Goal: Task Accomplishment & Management: Complete application form

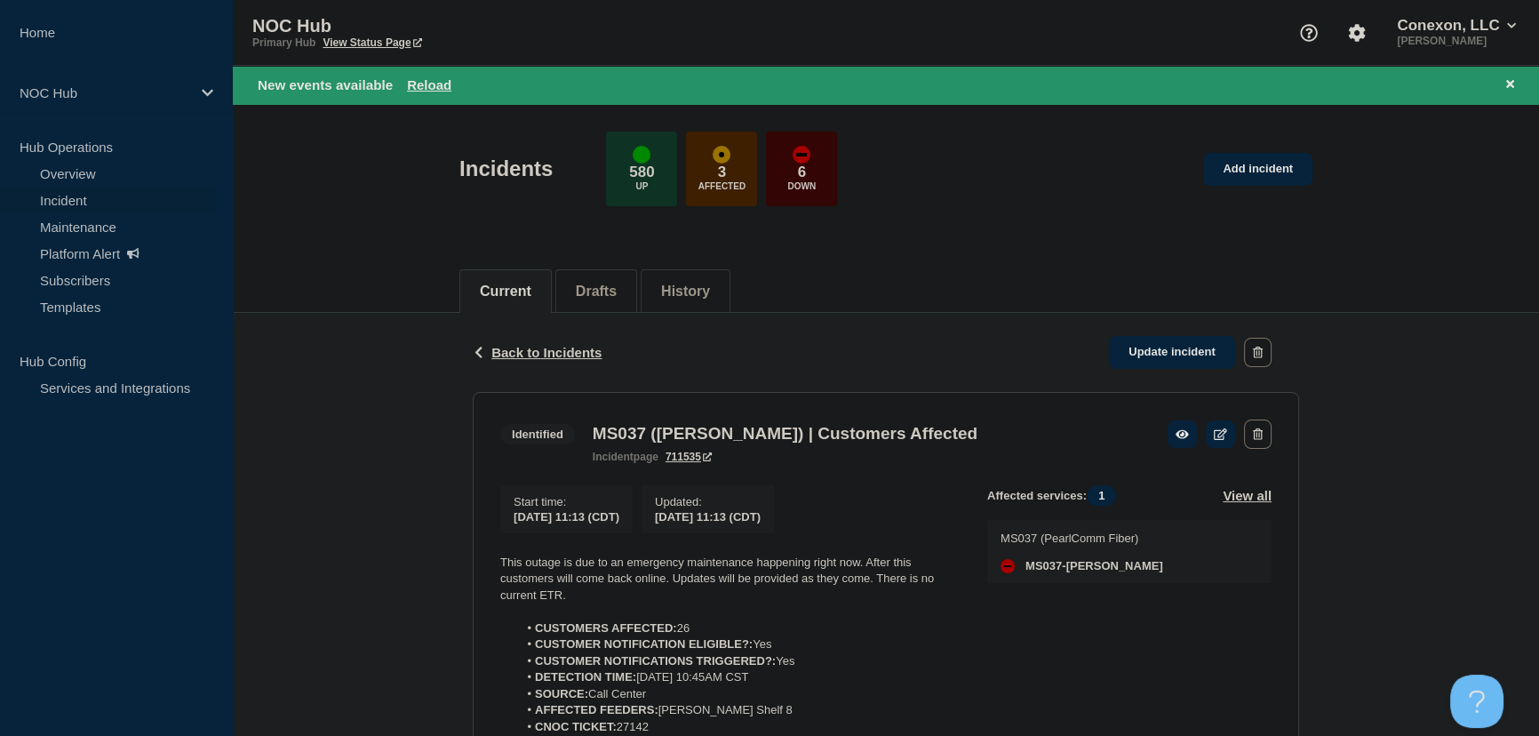
click at [542, 353] on span "Back to Incidents" at bounding box center [546, 352] width 110 height 15
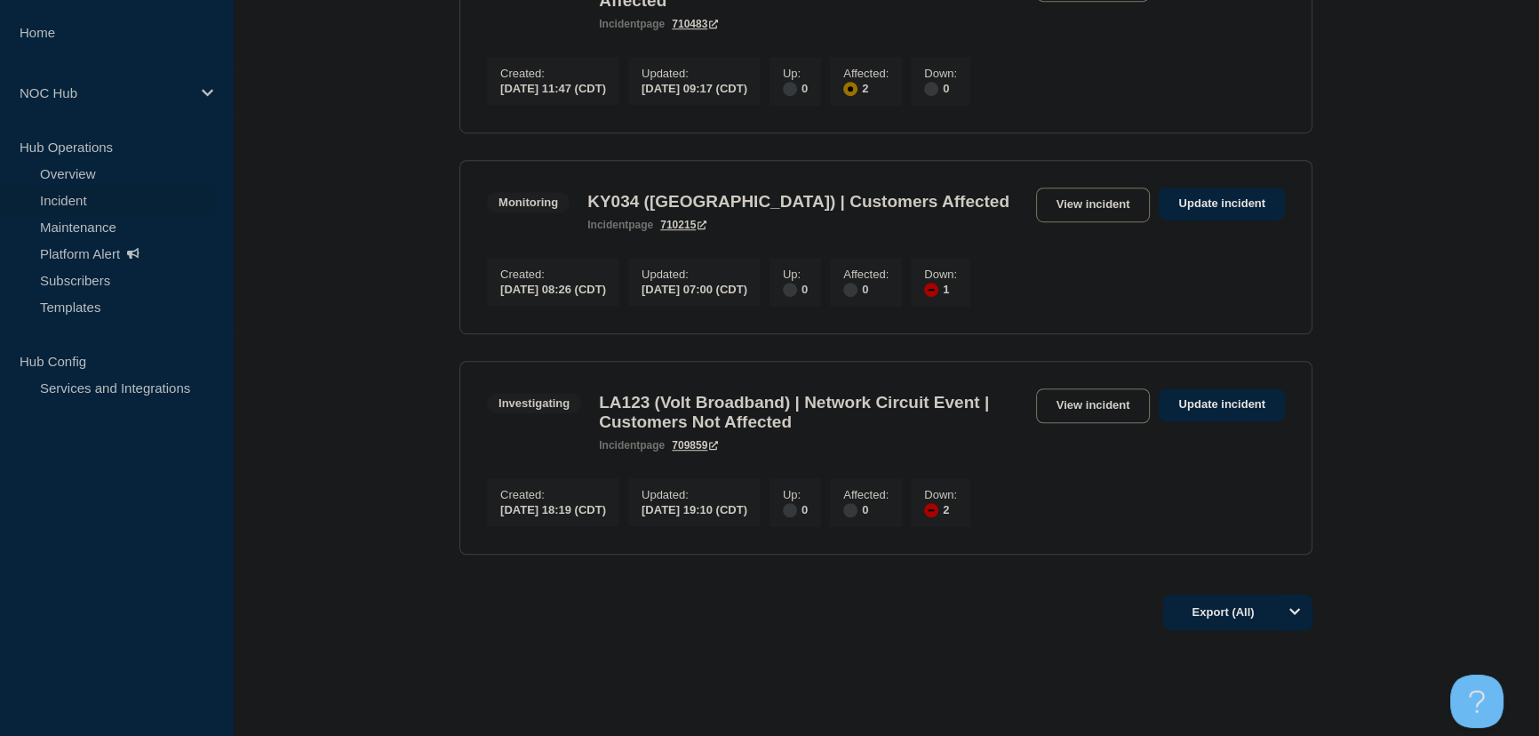
scroll to position [1454, 0]
click at [1095, 220] on link "View incident" at bounding box center [1093, 203] width 115 height 35
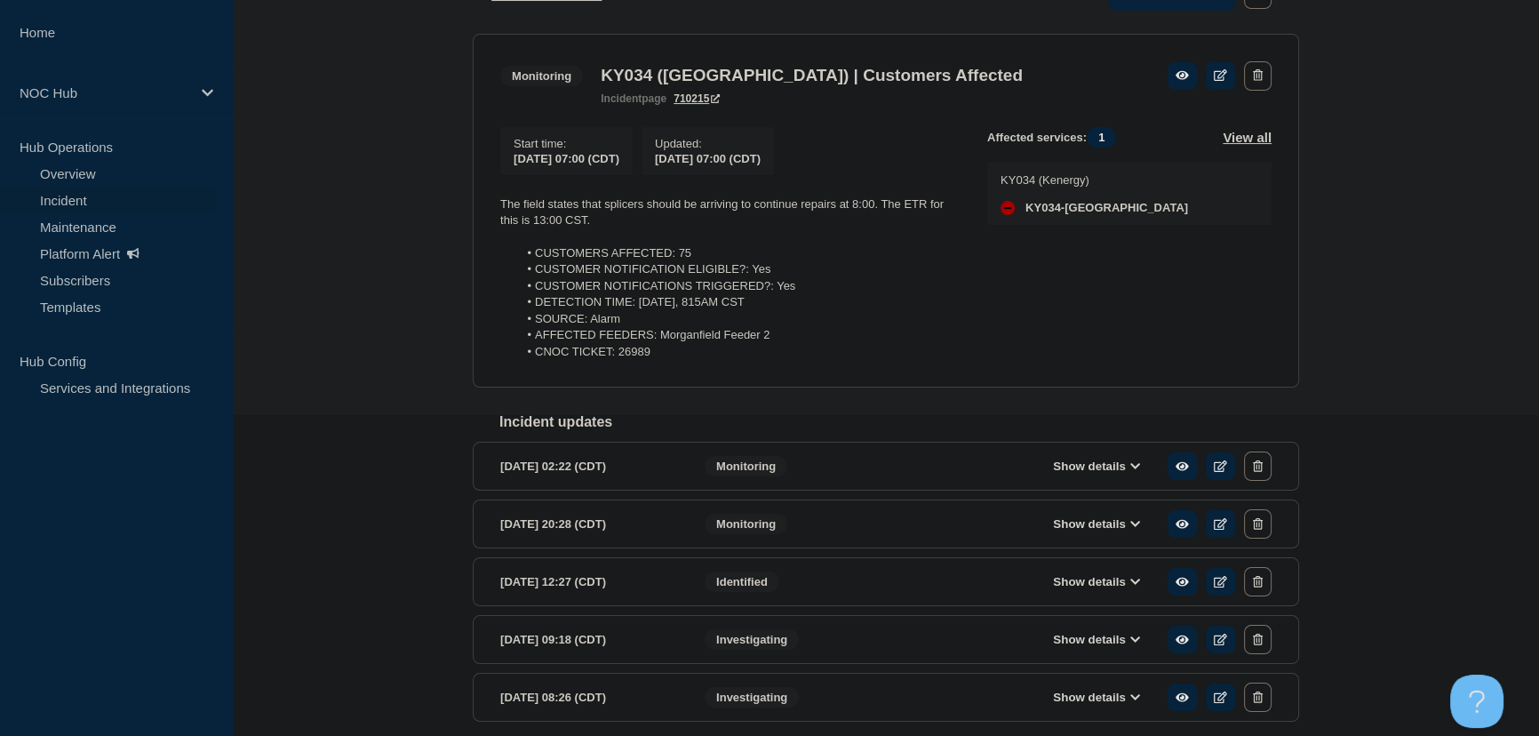
scroll to position [323, 0]
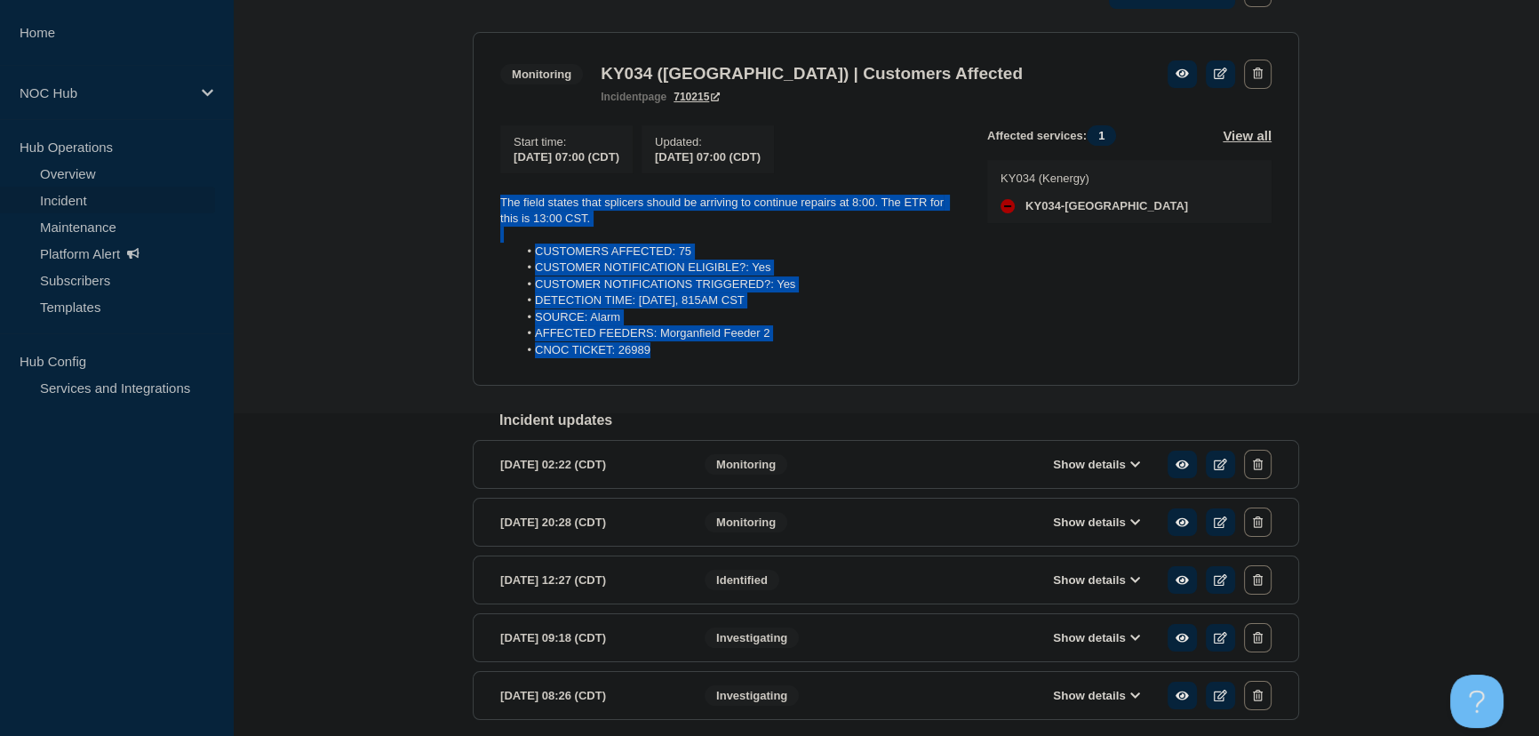
drag, startPoint x: 658, startPoint y: 358, endPoint x: 465, endPoint y: 205, distance: 246.8
click at [465, 205] on div "Back Back to Incidents Update incident Monitoring KY034 ([GEOGRAPHIC_DATA]) | C…" at bounding box center [885, 365] width 853 height 824
copy div "The field states that splicers should be arriving to continue repairs at 8:00. …"
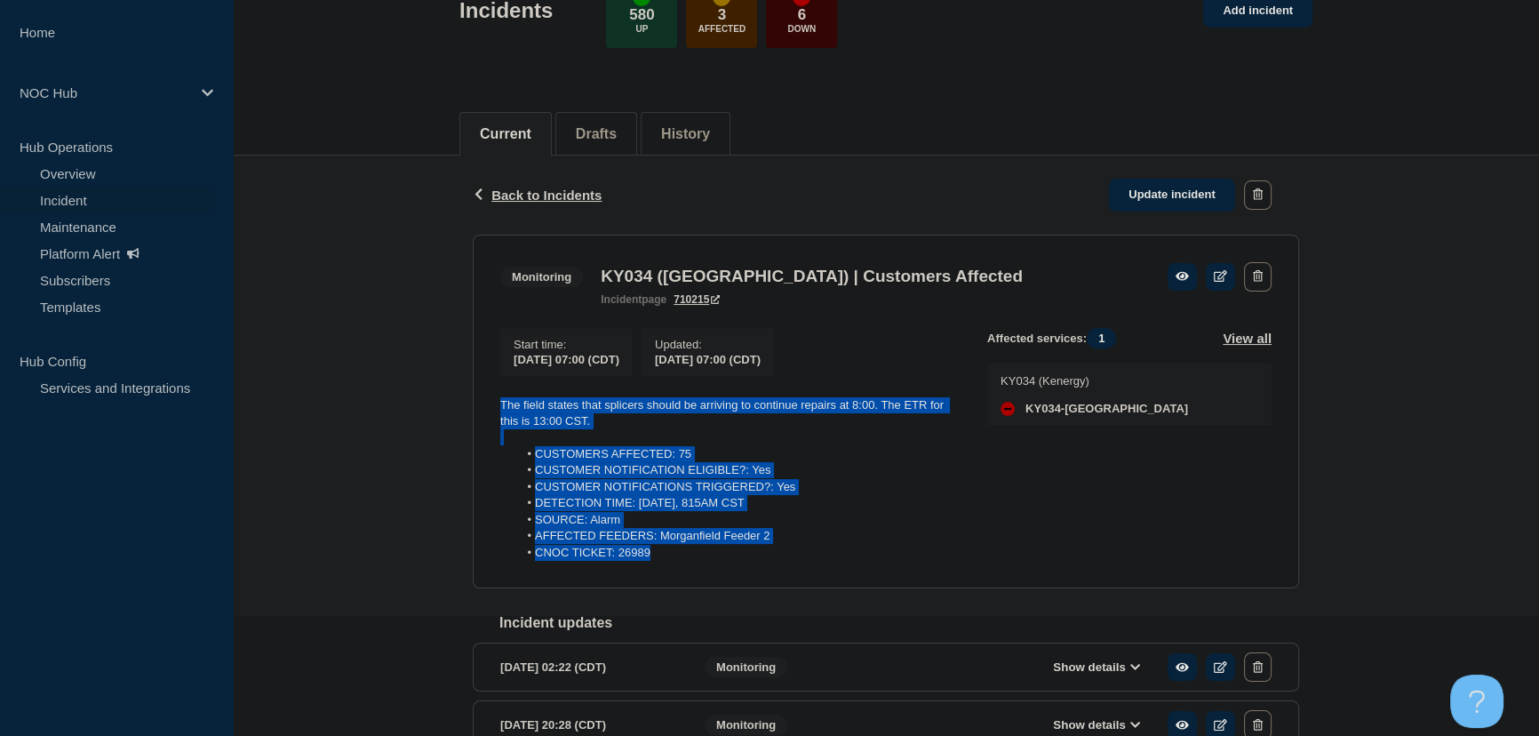
scroll to position [0, 0]
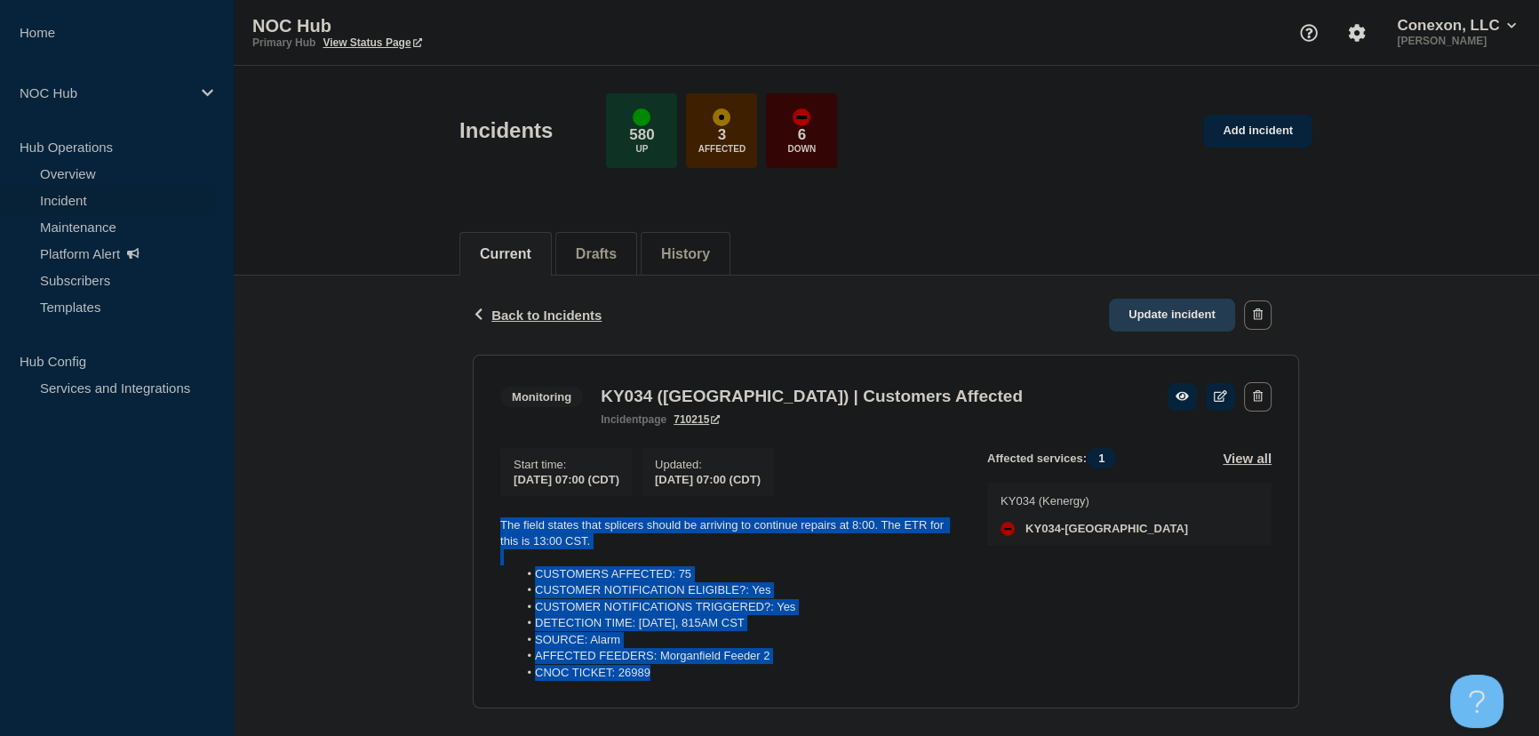
click at [1127, 315] on link "Update incident" at bounding box center [1172, 315] width 126 height 33
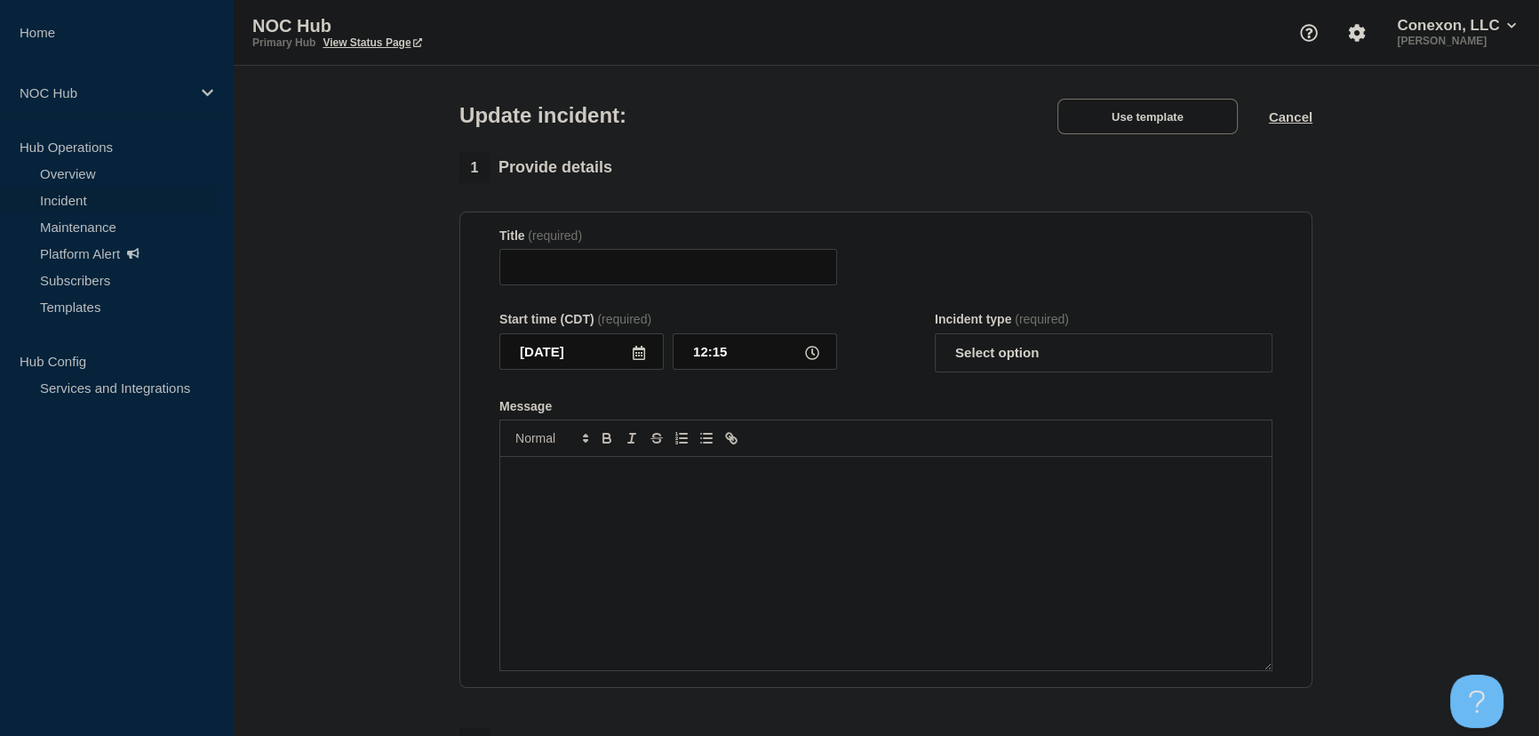
type input "KY034 ([GEOGRAPHIC_DATA]) | Customers Affected"
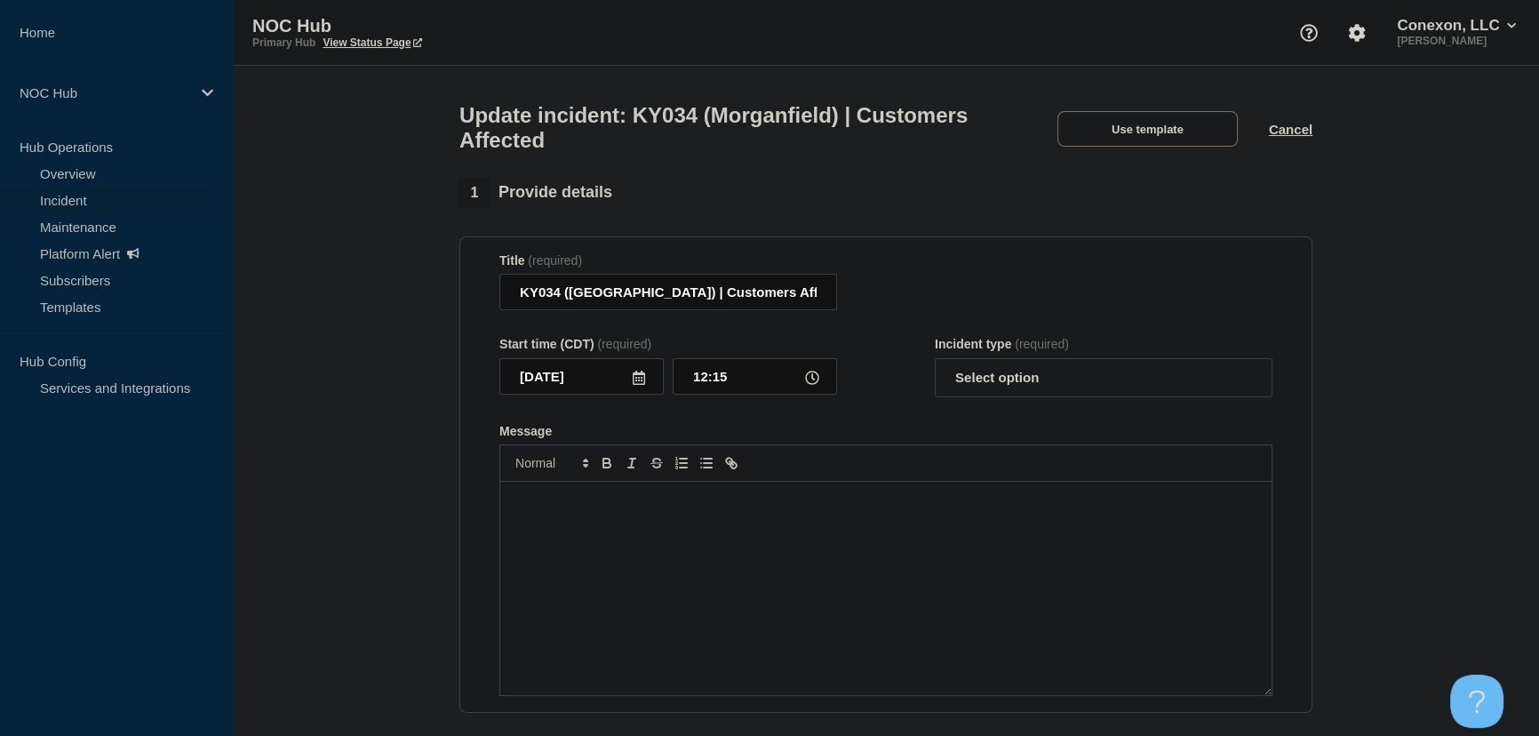
click at [611, 508] on p "Message" at bounding box center [886, 500] width 745 height 16
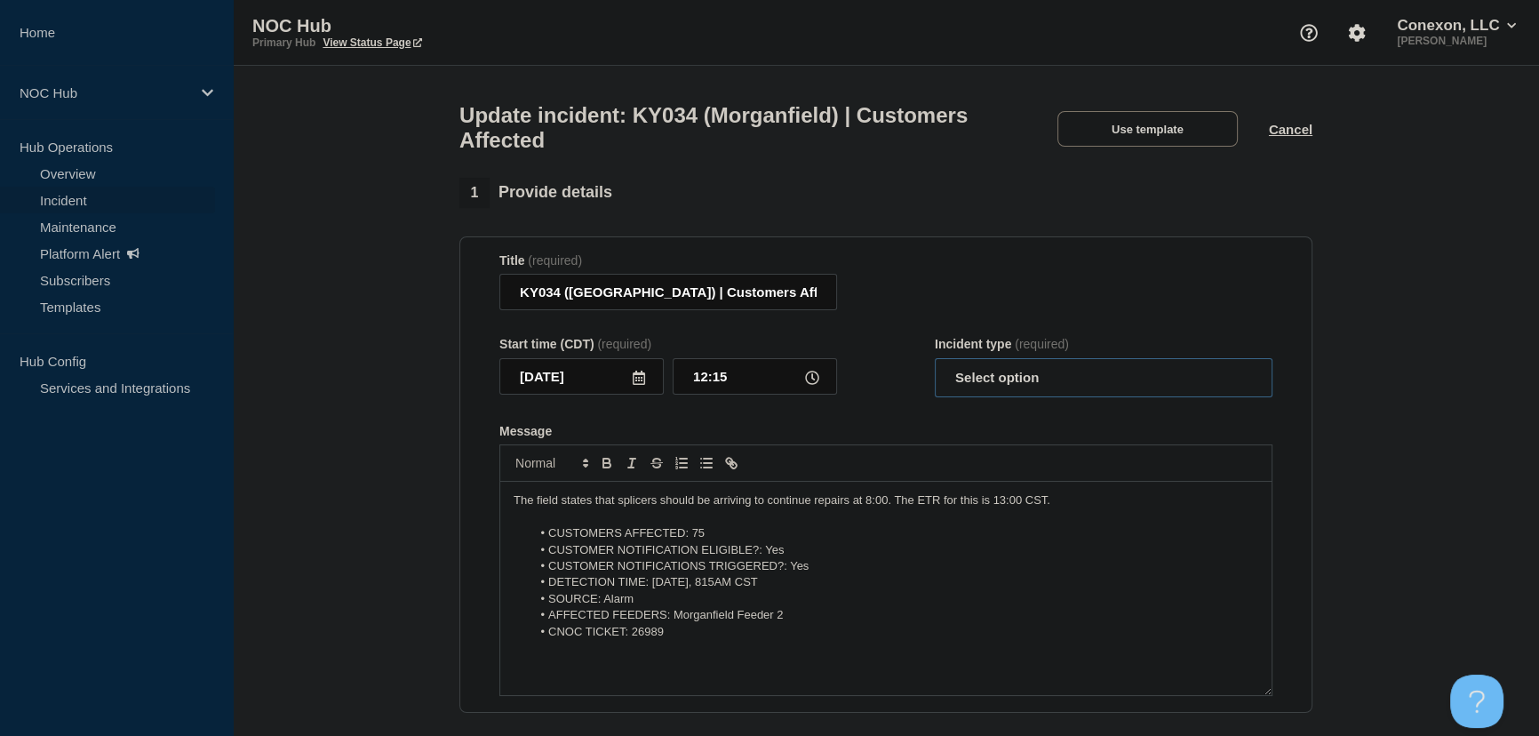
click at [1002, 394] on select "Select option Investigating Identified Monitoring Resolved" at bounding box center [1104, 377] width 338 height 39
select select "resolved"
click at [935, 368] on select "Select option Investigating Identified Monitoring Resolved" at bounding box center [1104, 377] width 338 height 39
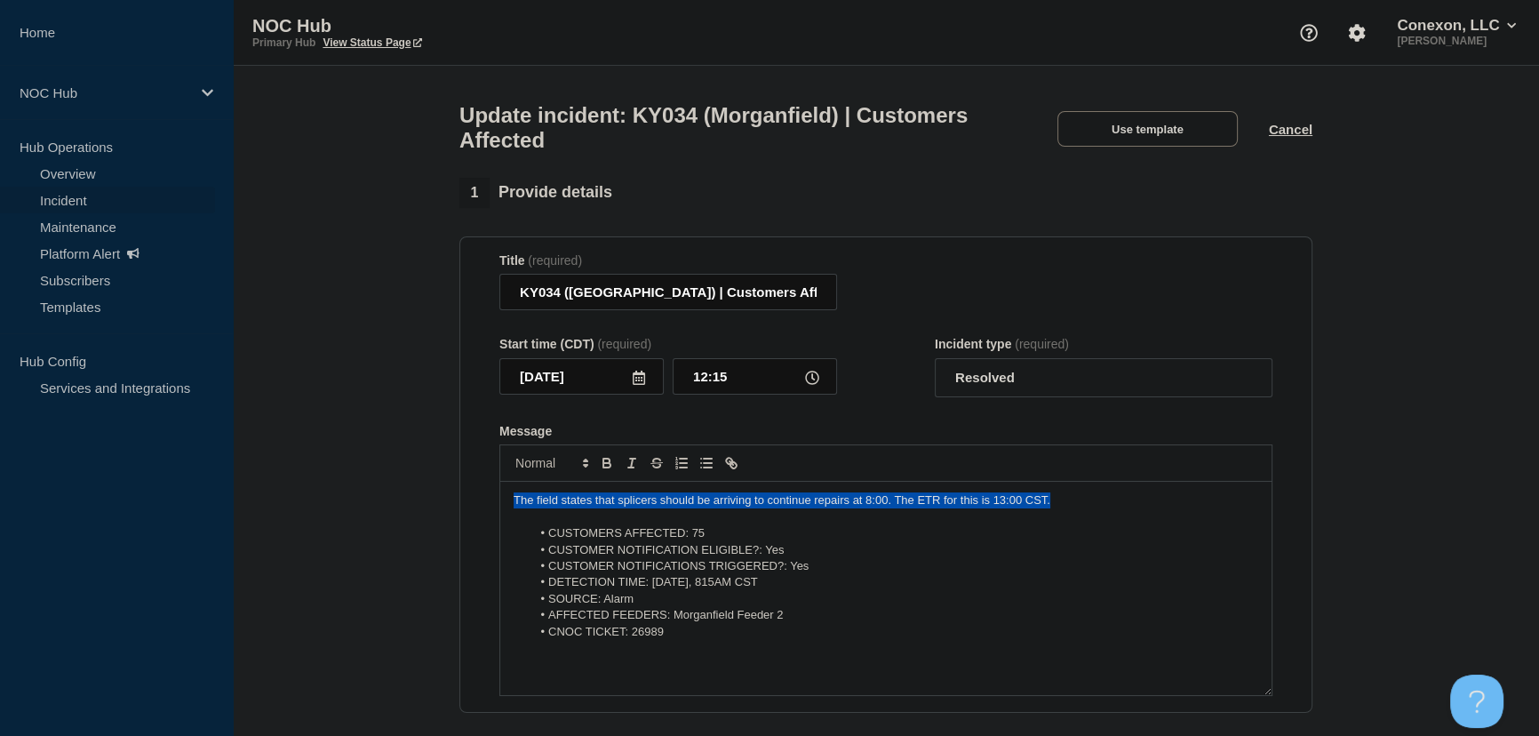
drag, startPoint x: 1092, startPoint y: 508, endPoint x: 501, endPoint y: 503, distance: 591.0
click at [501, 503] on div "The field states that splicers should be arriving to continue repairs at 8:00. …" at bounding box center [885, 588] width 771 height 213
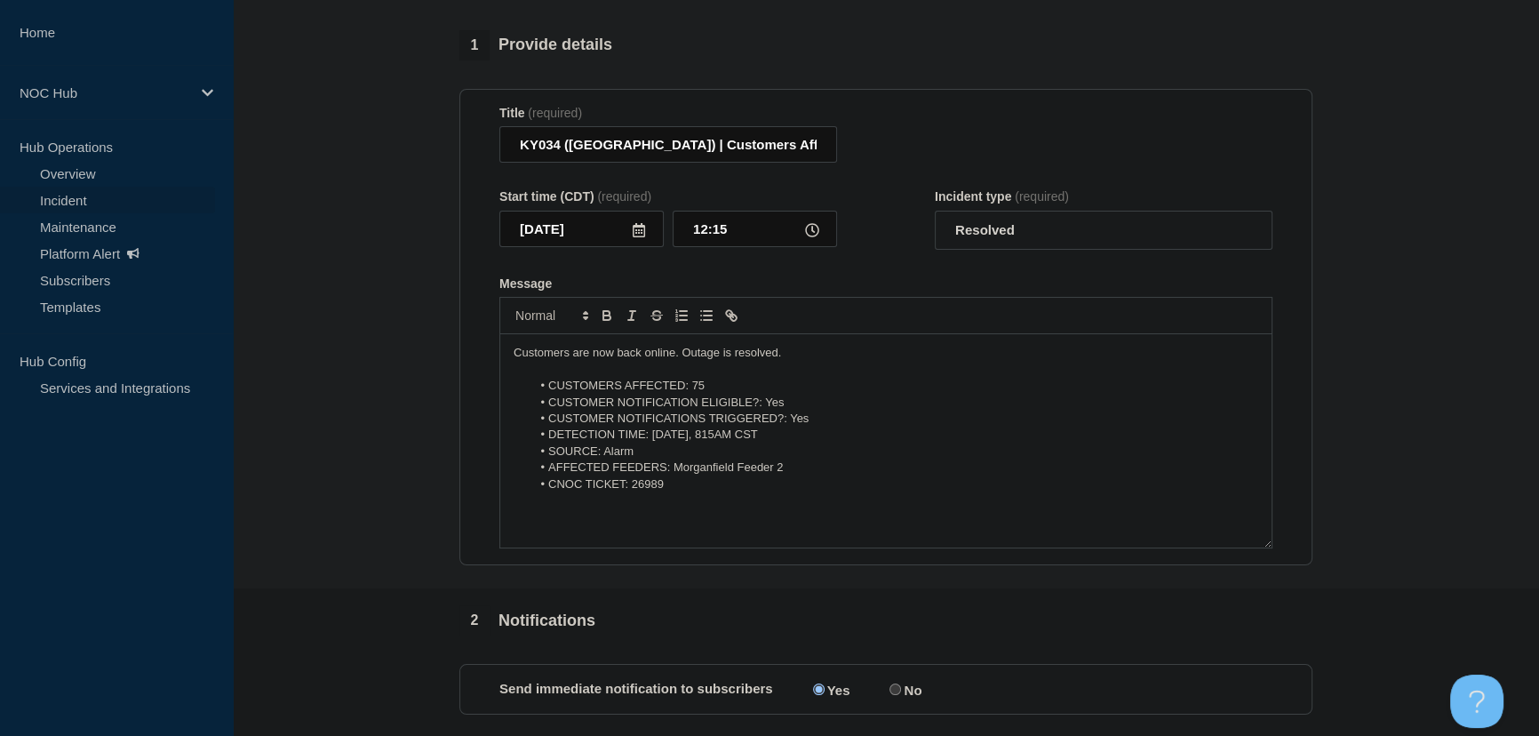
scroll to position [403, 0]
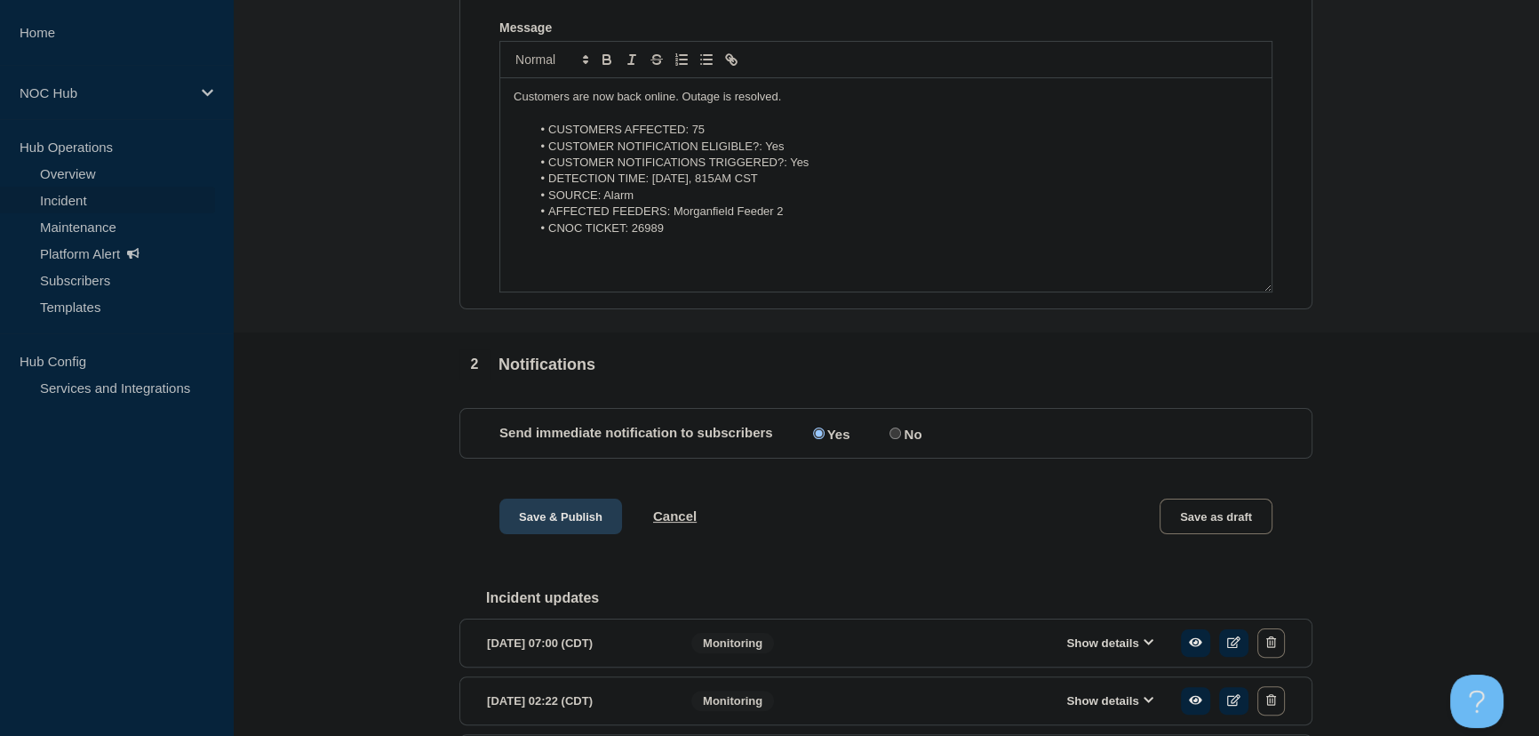
click at [572, 523] on button "Save & Publish" at bounding box center [560, 517] width 123 height 36
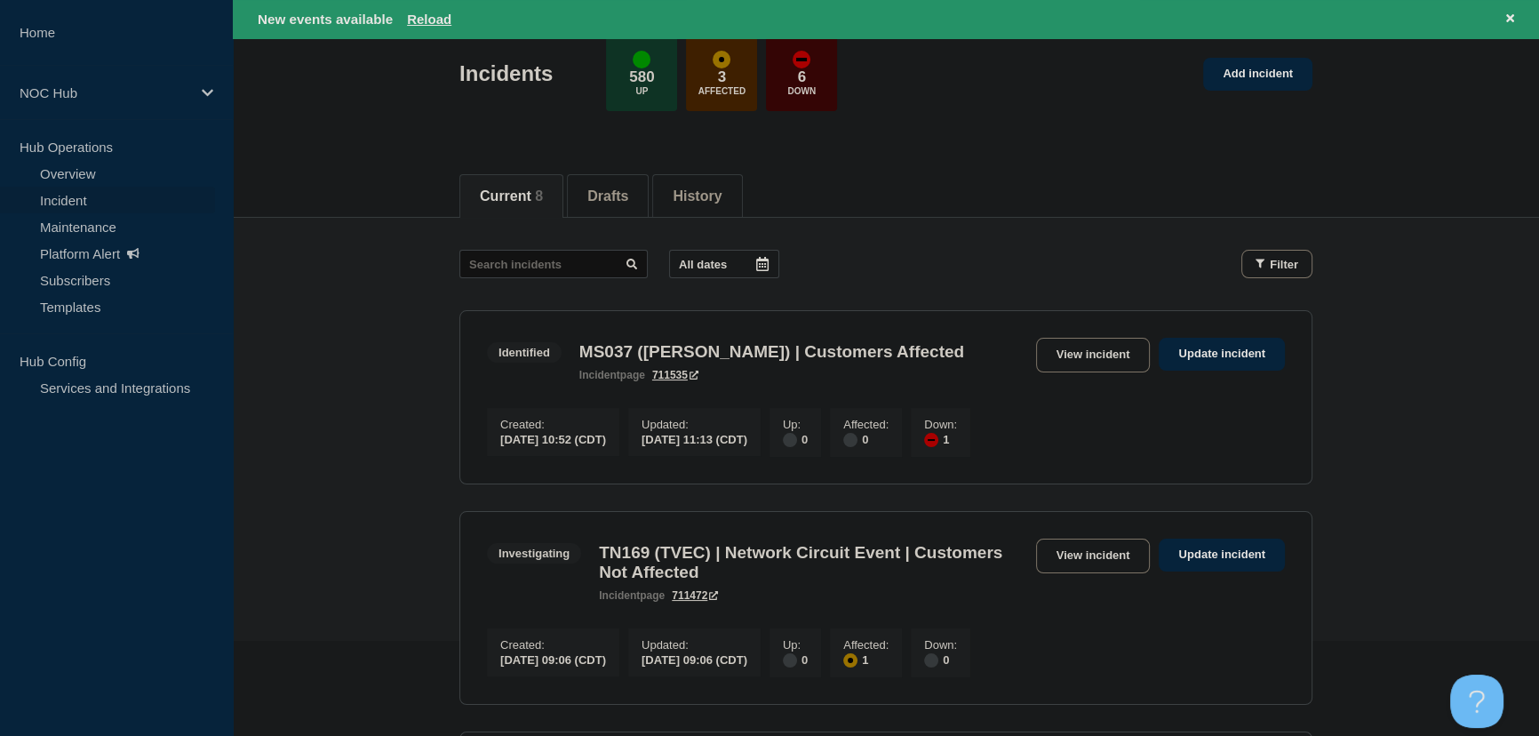
scroll to position [80, 0]
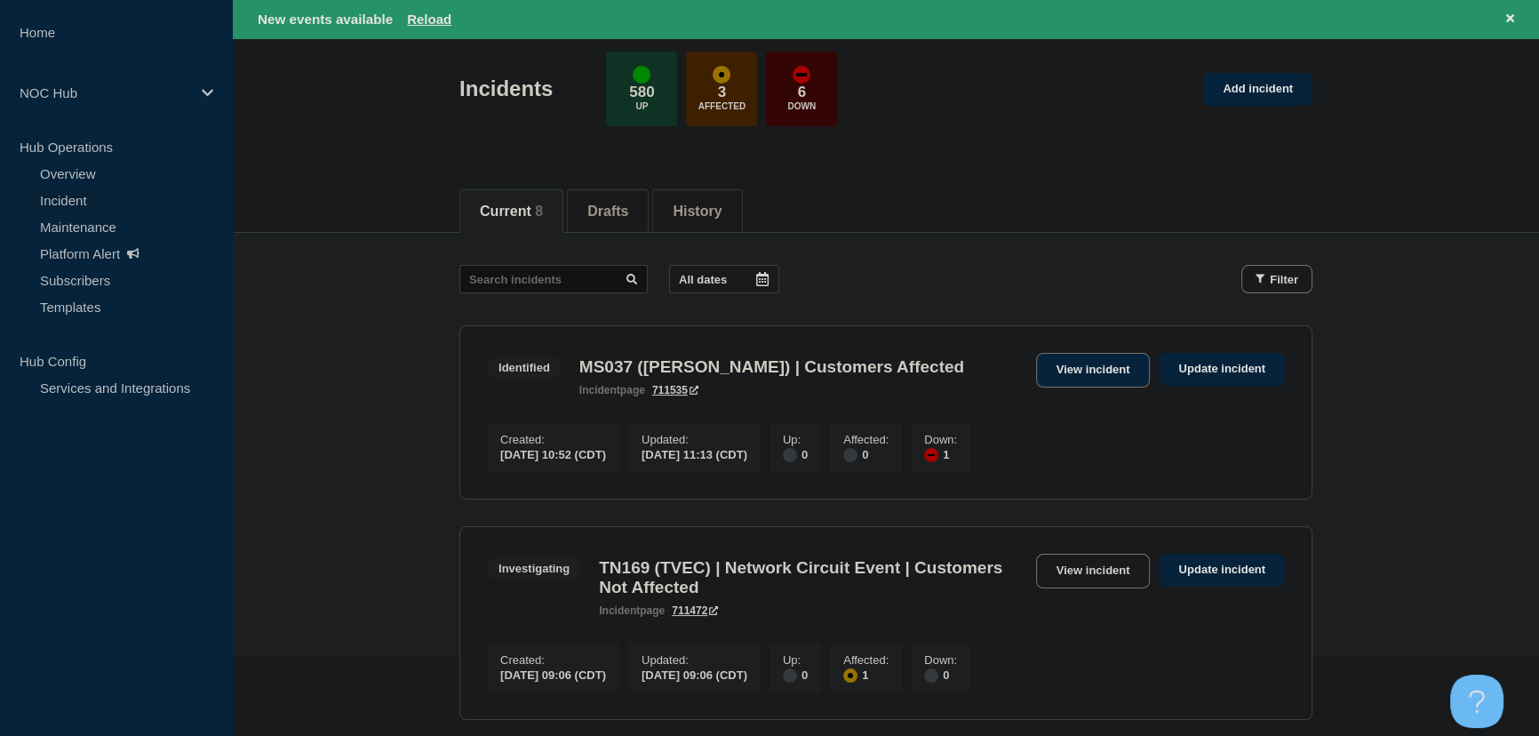
click at [1080, 361] on link "View incident" at bounding box center [1093, 370] width 115 height 35
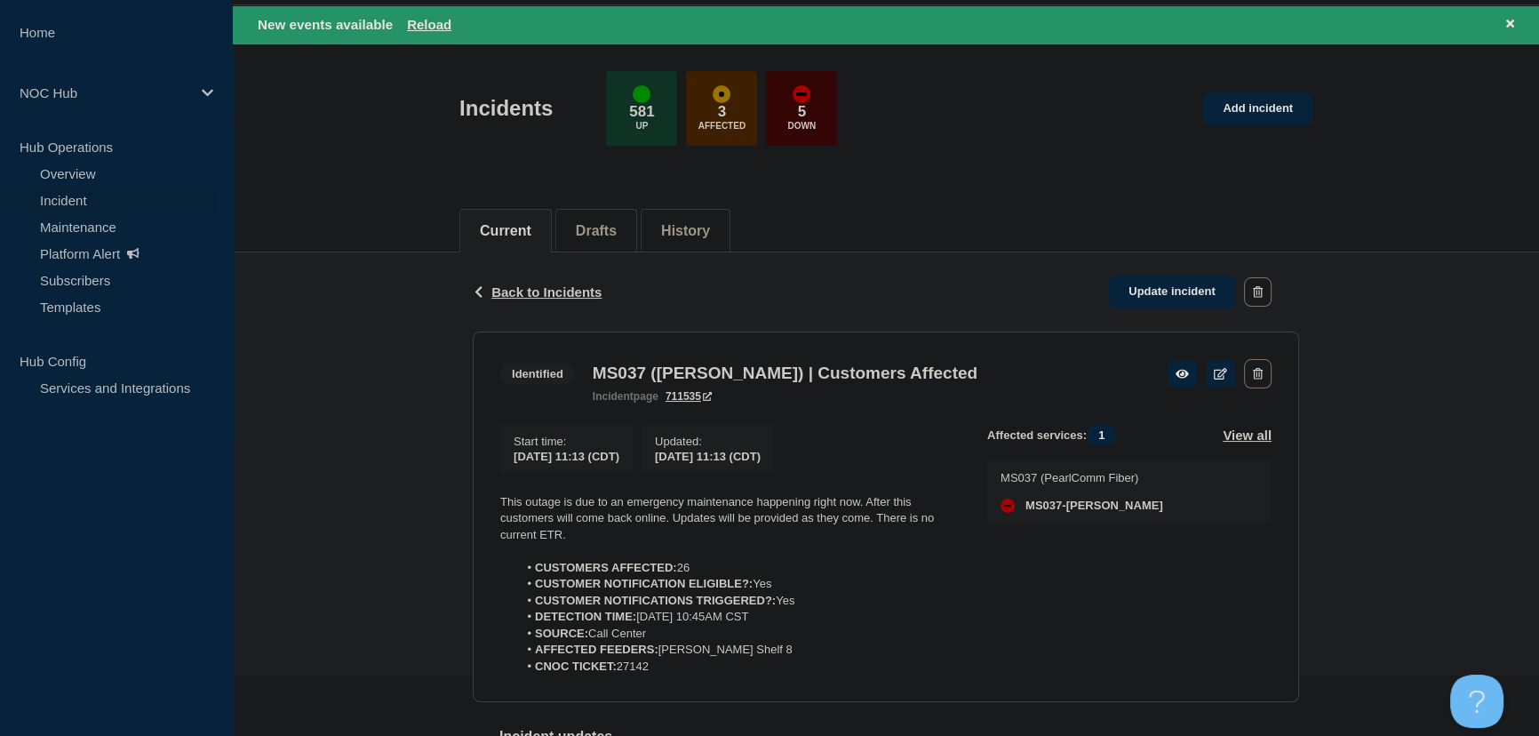
scroll to position [161, 0]
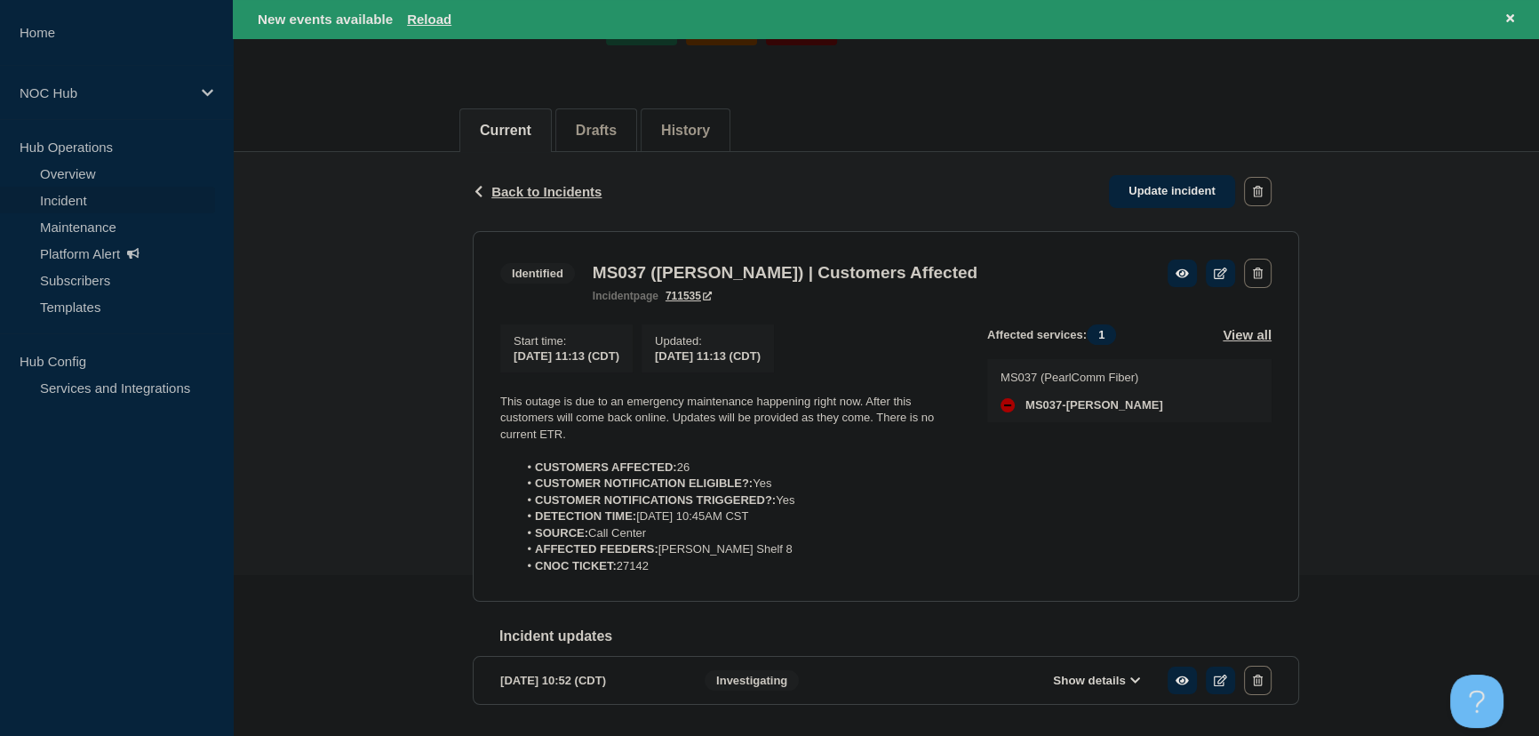
drag, startPoint x: 660, startPoint y: 576, endPoint x: 467, endPoint y: 406, distance: 256.9
click at [467, 406] on div "Back Back to Incidents Update incident Identified MS037 ([PERSON_NAME]) | Custo…" at bounding box center [885, 456] width 853 height 609
copy div "This outage is due to an emergency maintenance happening right now. After this …"
click at [1140, 187] on link "Update incident" at bounding box center [1172, 191] width 126 height 33
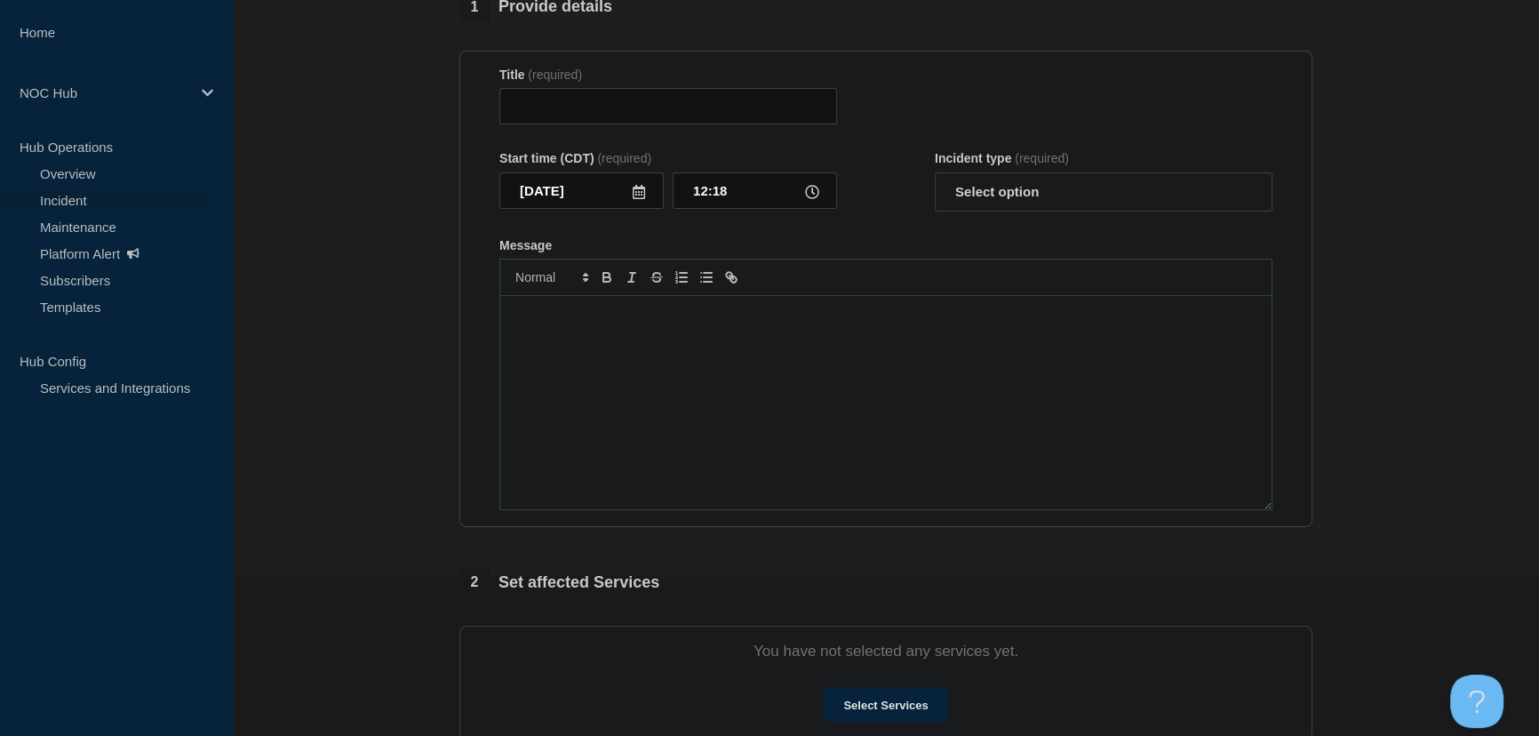
type input "MS037 ([PERSON_NAME]) | Customers Affected"
click at [679, 458] on div "Message" at bounding box center [885, 402] width 771 height 213
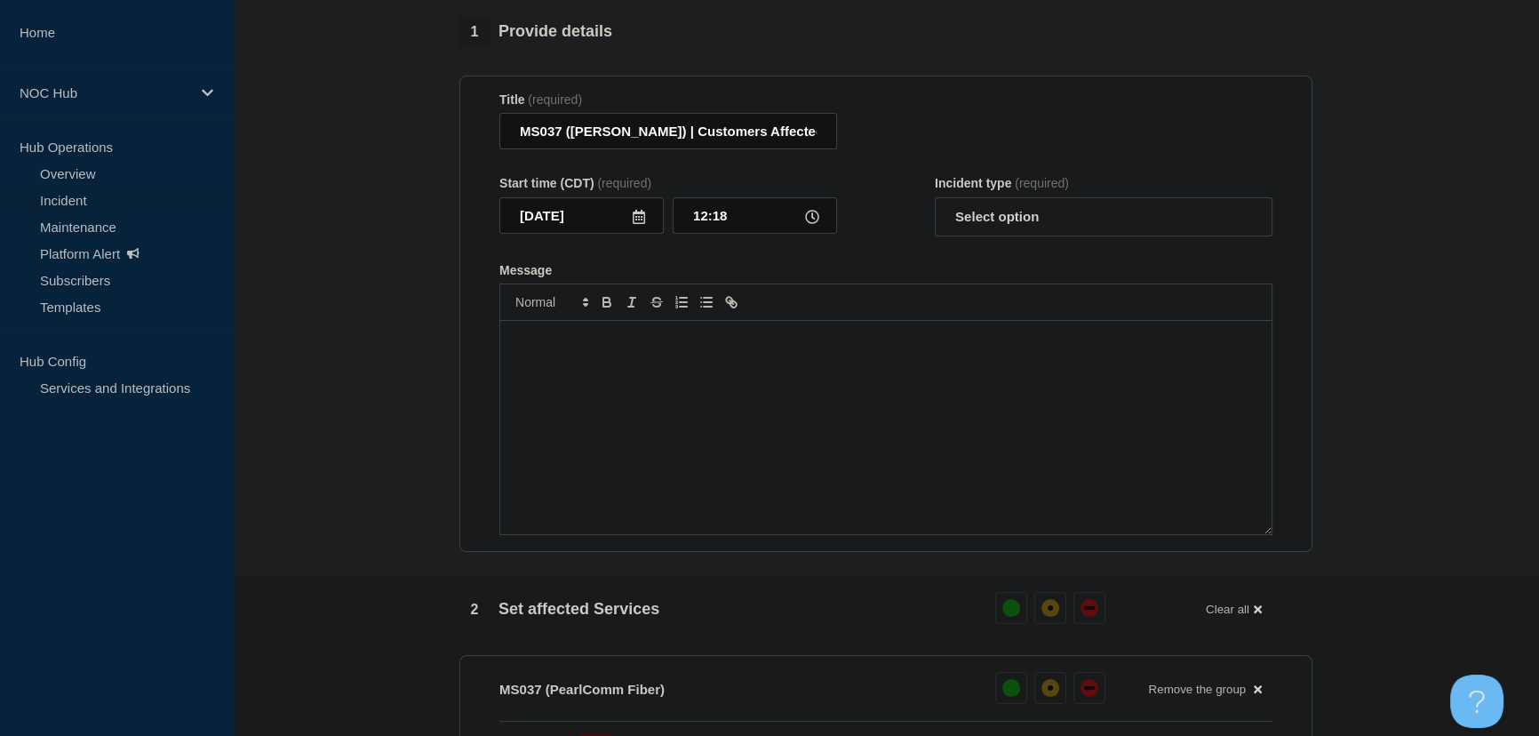
paste div "Message"
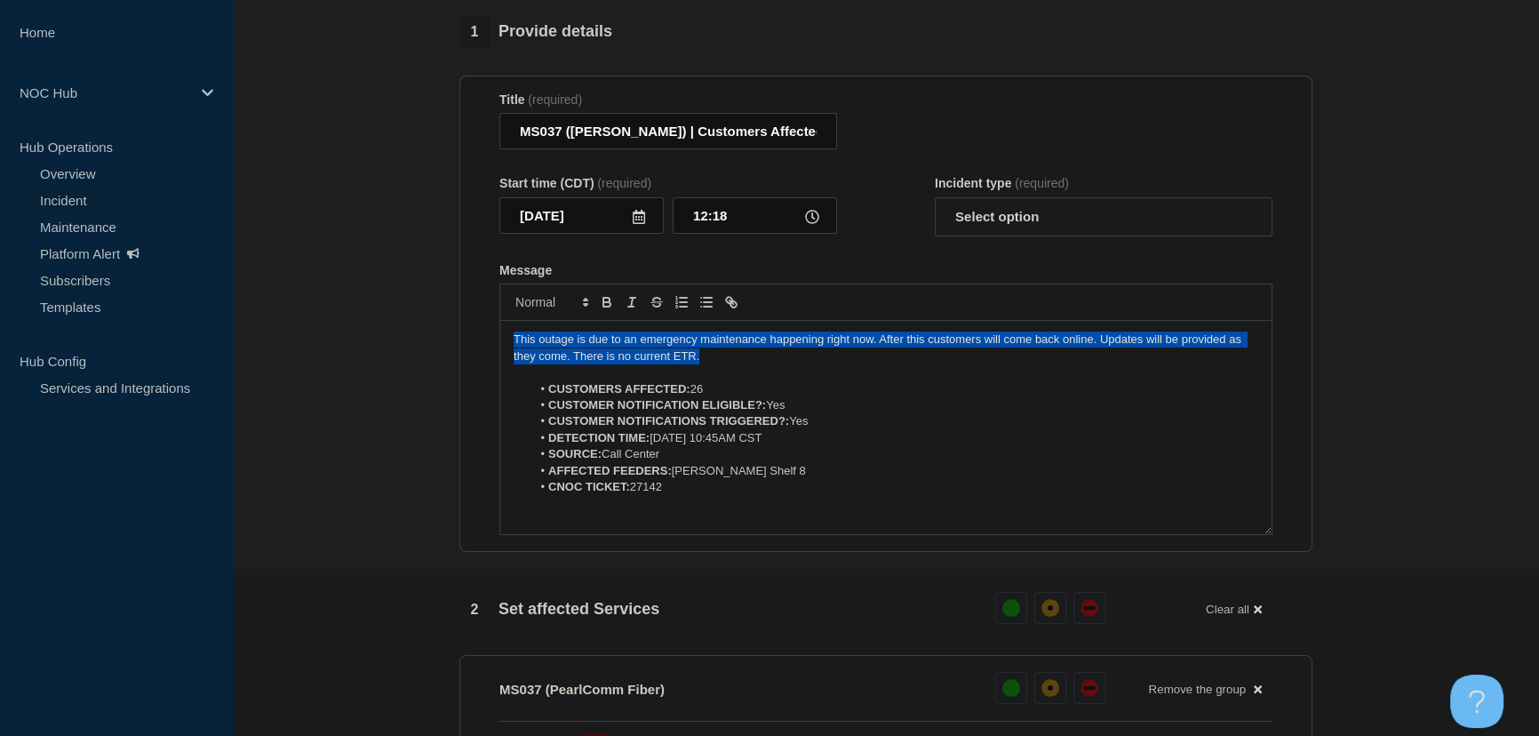
drag, startPoint x: 658, startPoint y: 358, endPoint x: 407, endPoint y: 315, distance: 254.2
click at [407, 315] on section "1 Provide details Title (required) MS037 ([PERSON_NAME]) | Customers Affected S…" at bounding box center [886, 673] width 1306 height 1313
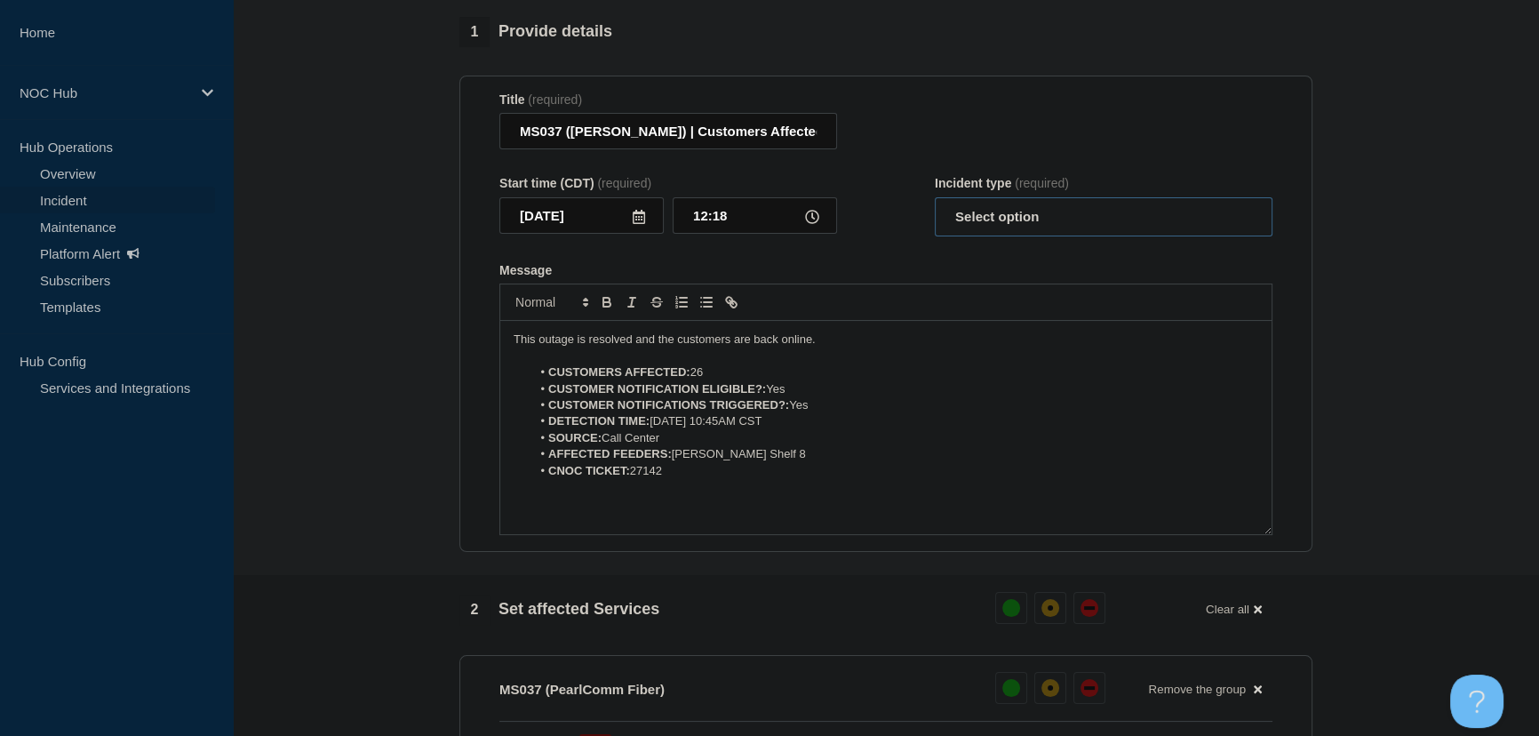
click at [993, 222] on select "Select option Investigating Identified Monitoring Resolved" at bounding box center [1104, 216] width 338 height 39
select select "resolved"
click at [935, 206] on select "Select option Investigating Identified Monitoring Resolved" at bounding box center [1104, 216] width 338 height 39
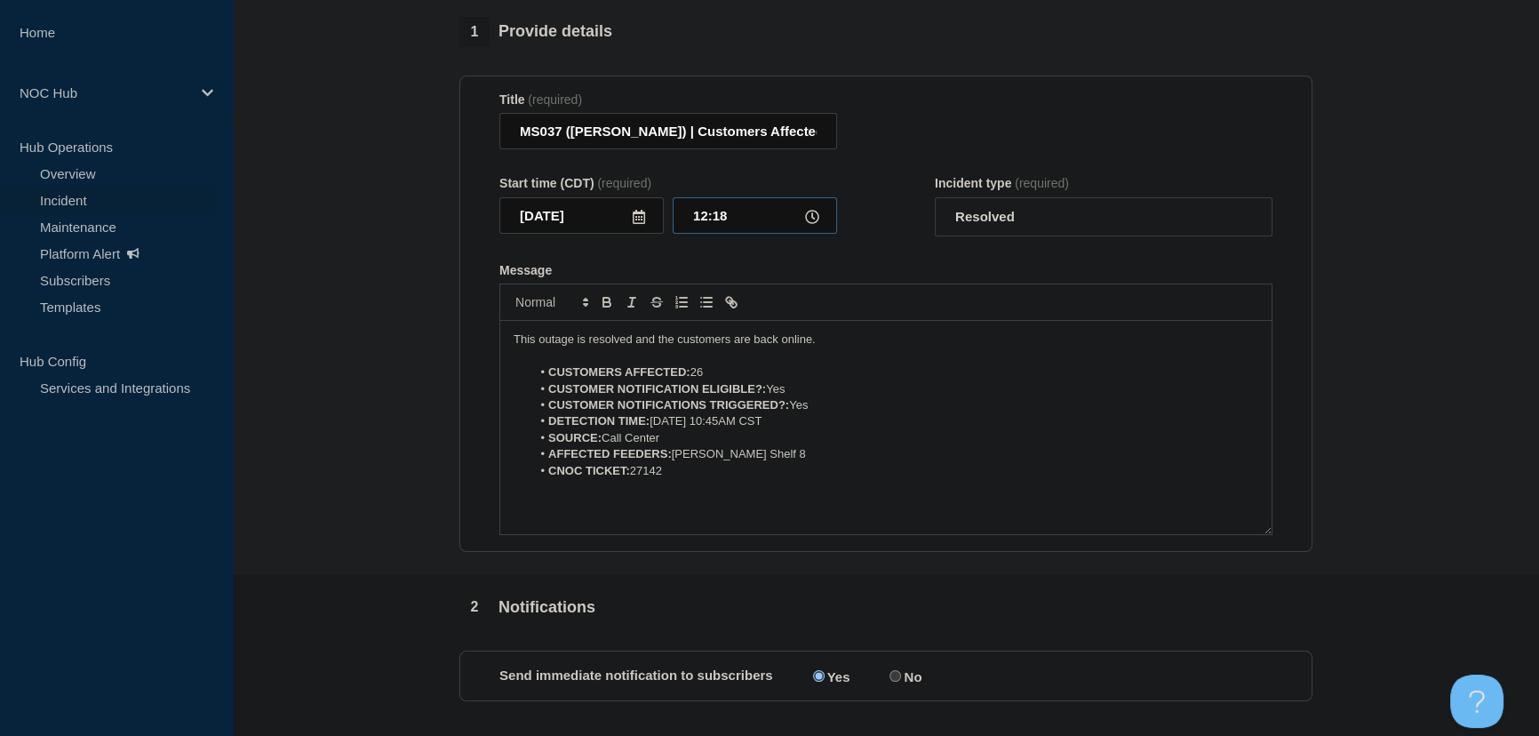
click at [830, 234] on input "12:18" at bounding box center [755, 215] width 164 height 36
click at [654, 277] on div "Message" at bounding box center [885, 270] width 773 height 14
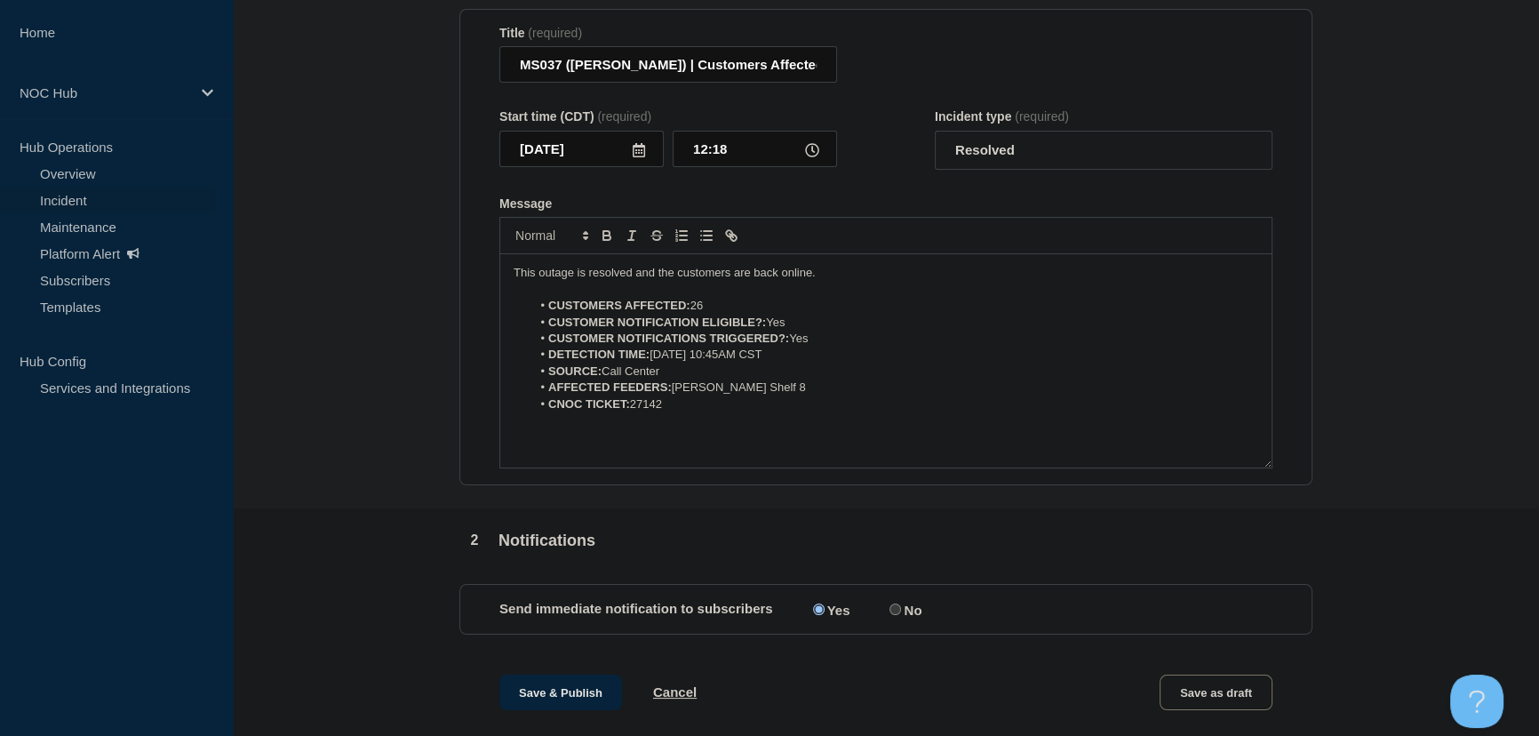
scroll to position [488, 0]
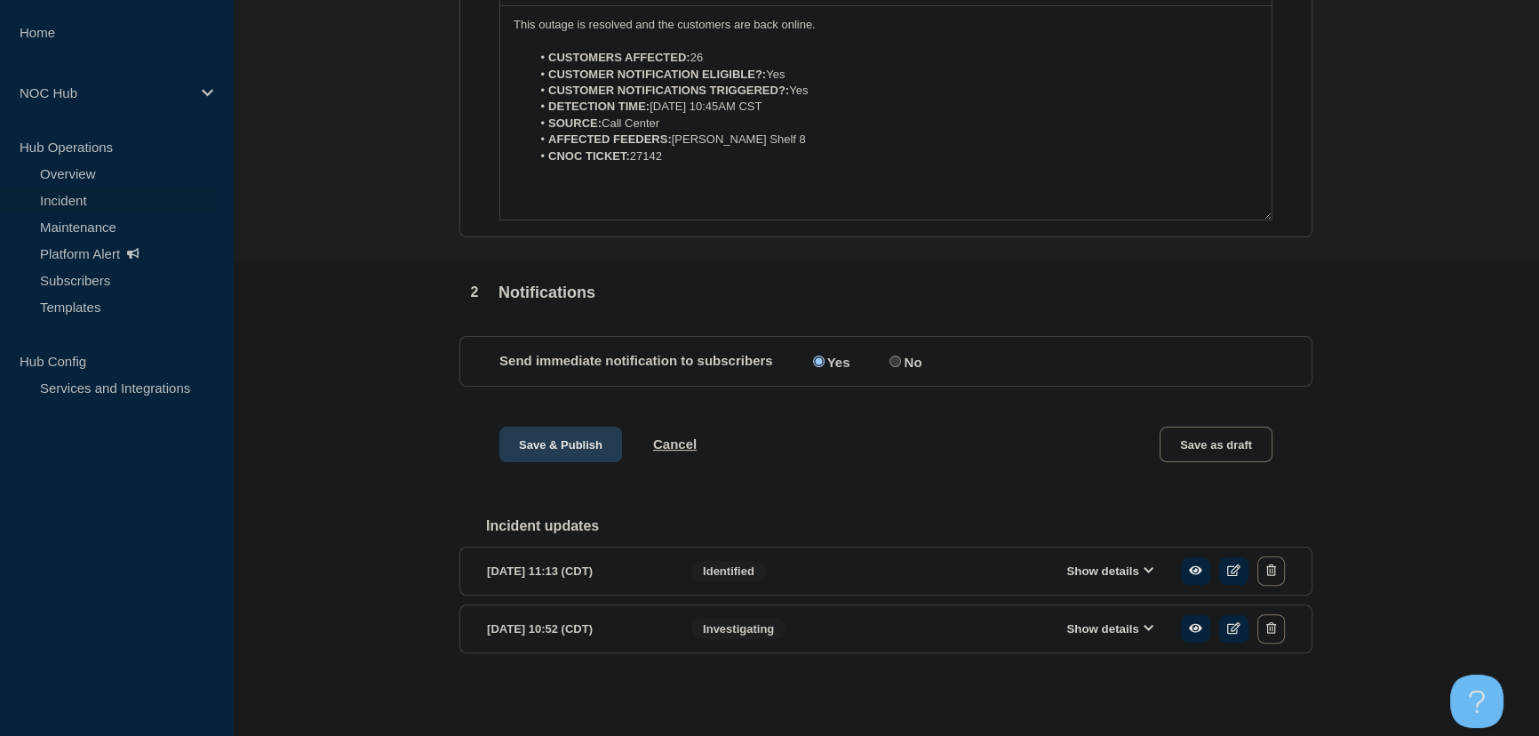
click at [570, 457] on button "Save & Publish" at bounding box center [560, 445] width 123 height 36
